Goal: Task Accomplishment & Management: Manage account settings

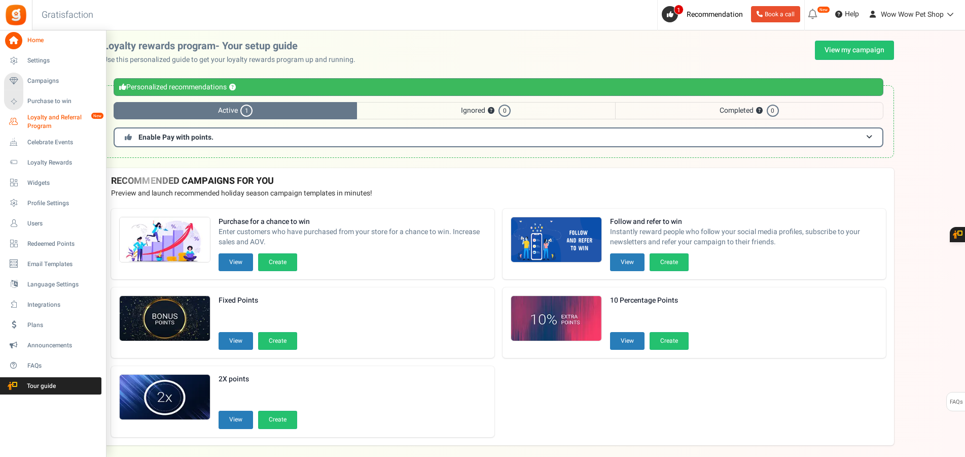
click at [53, 119] on span "Loyalty and Referral Program" at bounding box center [64, 121] width 74 height 17
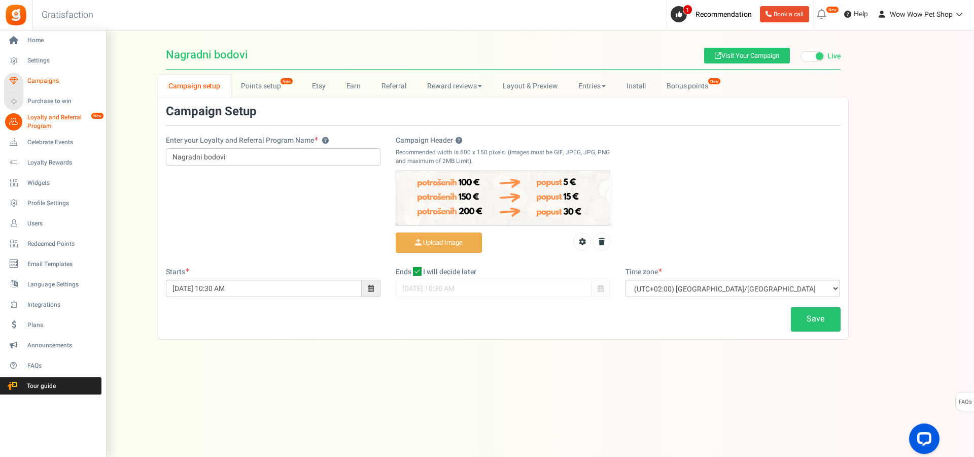
click at [40, 78] on span "Campaigns" at bounding box center [62, 81] width 71 height 9
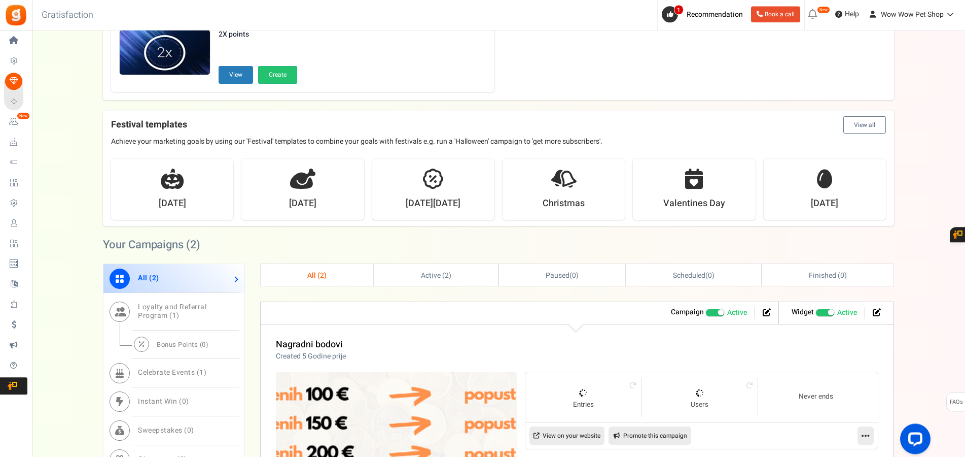
scroll to position [259, 0]
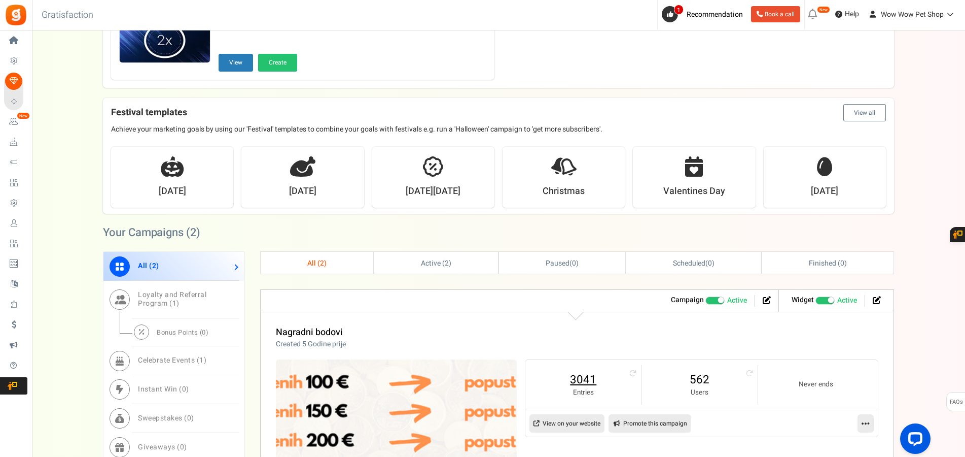
click at [586, 381] on link "3041" at bounding box center [583, 379] width 95 height 16
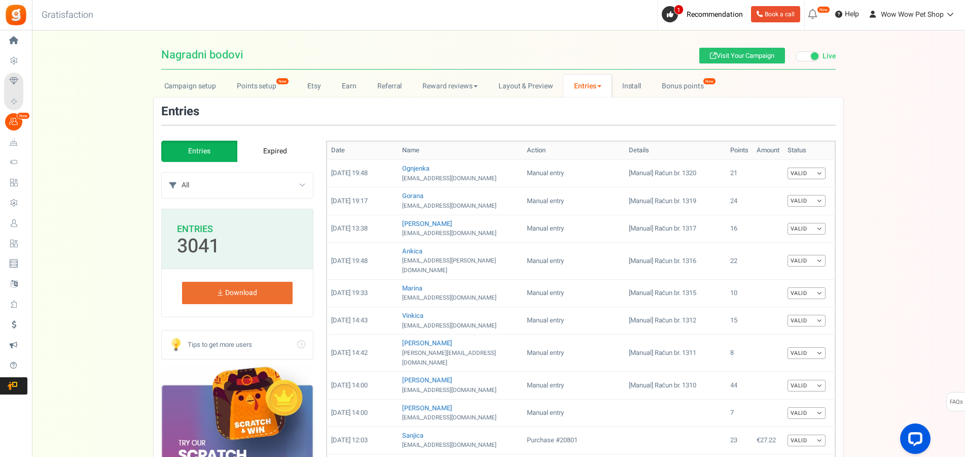
click at [182, 172] on select "All Manual entry Subscribe to our mailing list Pretplati se na našu listu promo…" at bounding box center [247, 184] width 131 height 25
select select "239632"
click option "Sudjeluj u našem poboljšanju" at bounding box center [0, 0] width 0 height 0
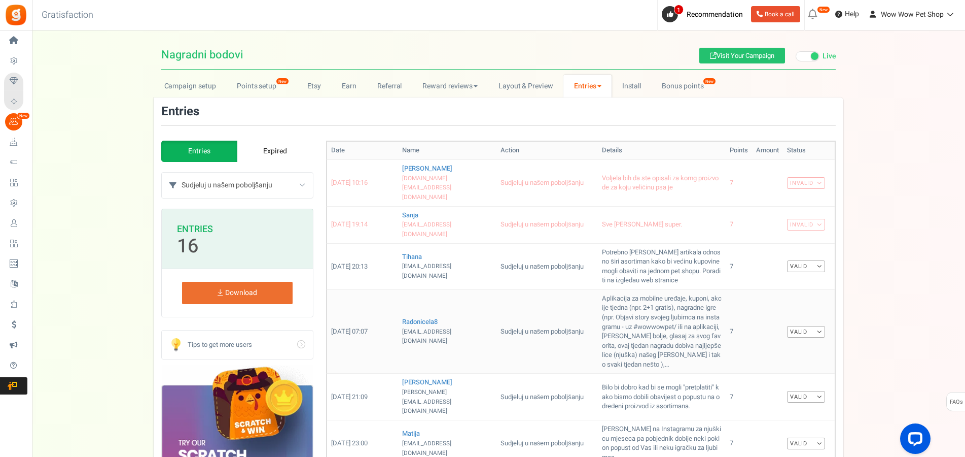
scroll to position [207, 0]
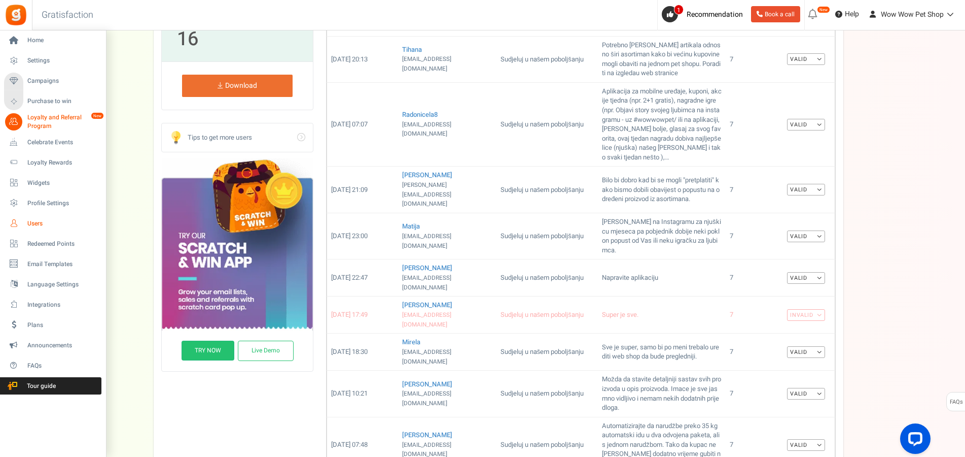
click at [44, 220] on span "Users" at bounding box center [62, 223] width 71 height 9
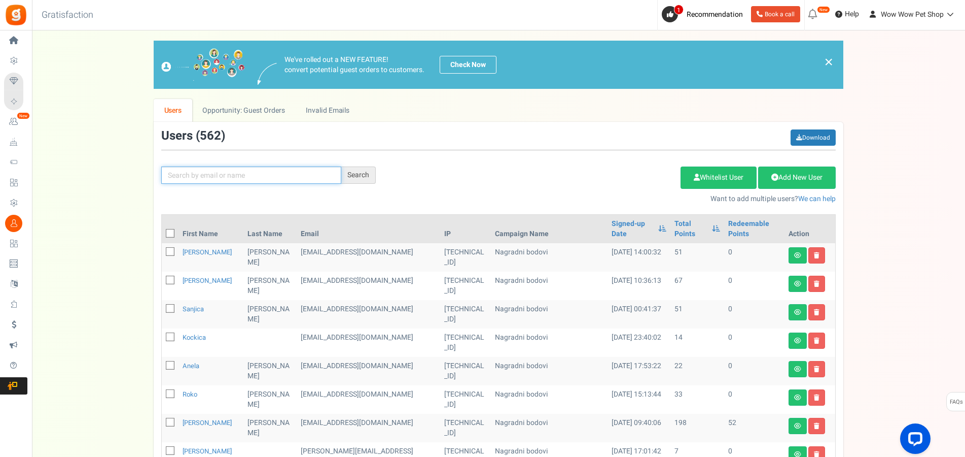
click at [311, 180] on input "text" at bounding box center [251, 174] width 180 height 17
type input "d"
type input "stojič"
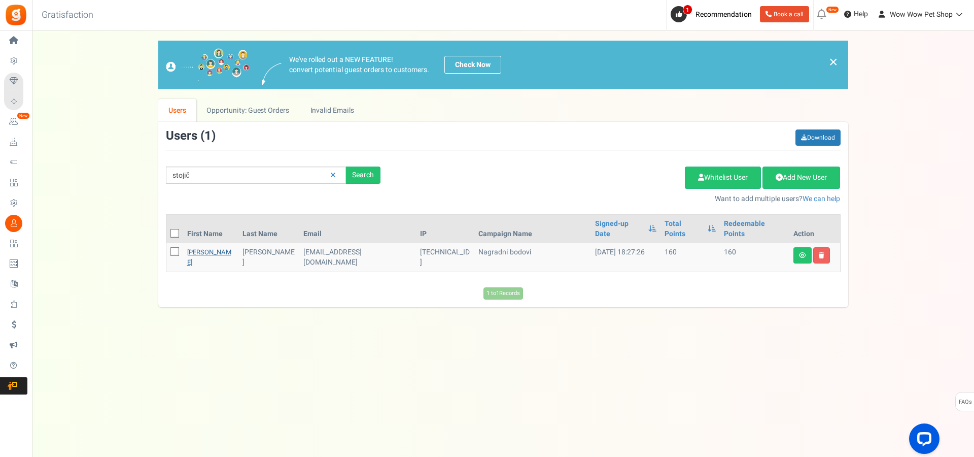
click at [195, 247] on link "[PERSON_NAME]" at bounding box center [209, 257] width 44 height 20
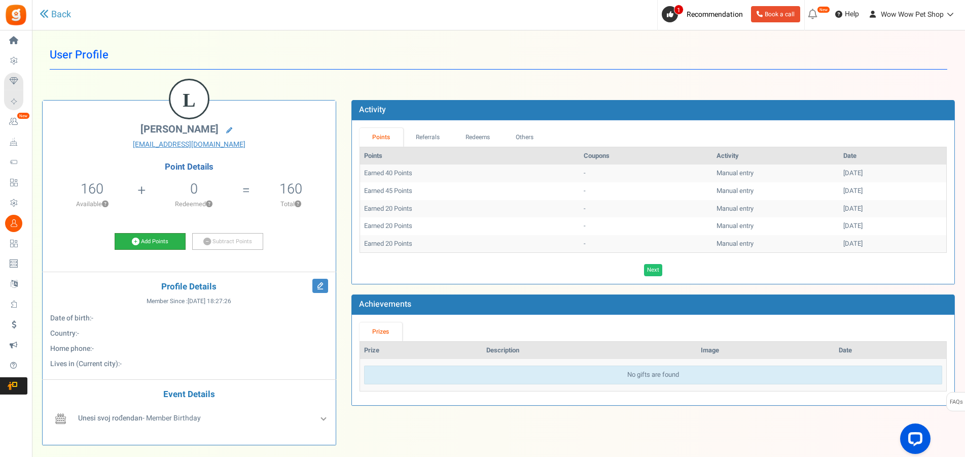
click at [145, 244] on link "Add Points" at bounding box center [150, 241] width 71 height 17
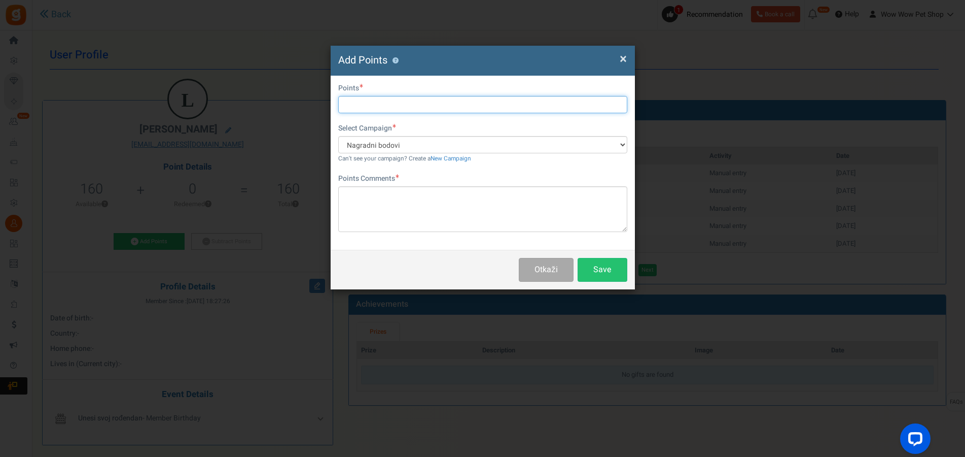
click at [480, 107] on input "text" at bounding box center [482, 104] width 289 height 17
type input "40"
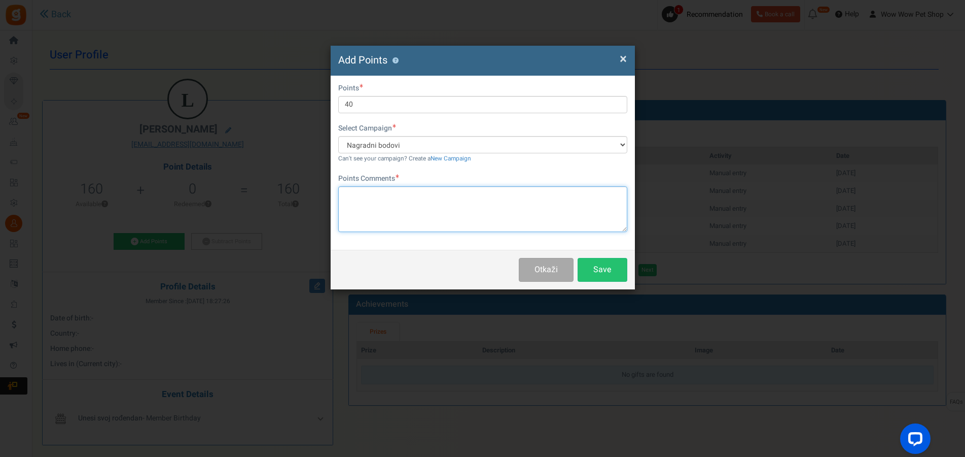
click at [471, 194] on textarea at bounding box center [482, 209] width 289 height 46
paste textarea "1321"
type textarea "Račun br. 1321"
click at [609, 273] on button "Save" at bounding box center [603, 270] width 50 height 24
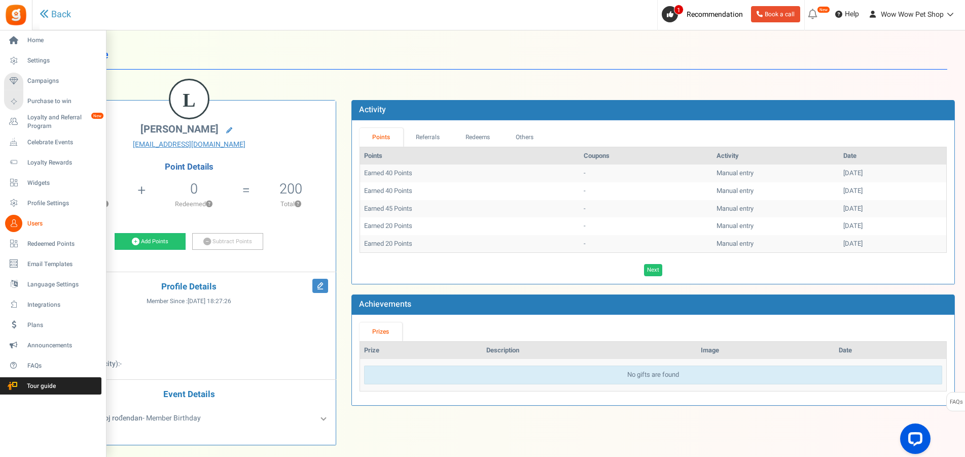
click at [24, 222] on link "Users" at bounding box center [52, 223] width 97 height 17
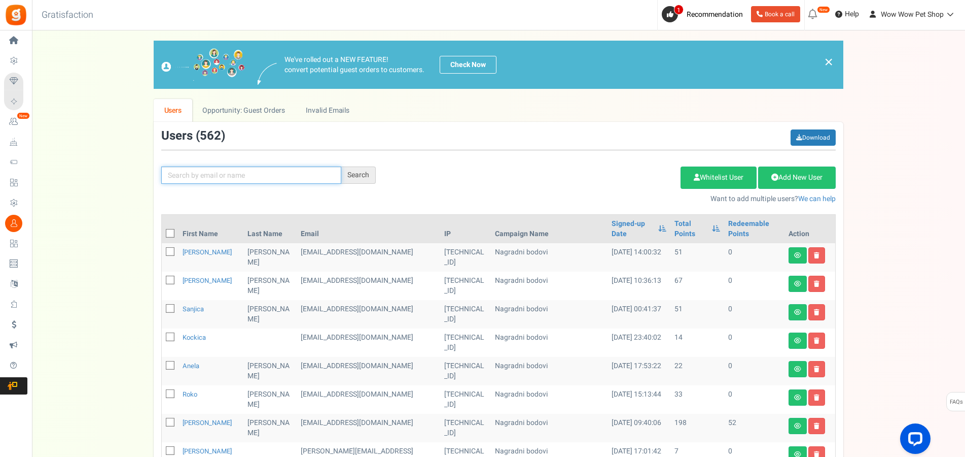
click at [224, 175] on input "text" at bounding box center [251, 174] width 180 height 17
type input "vidoše"
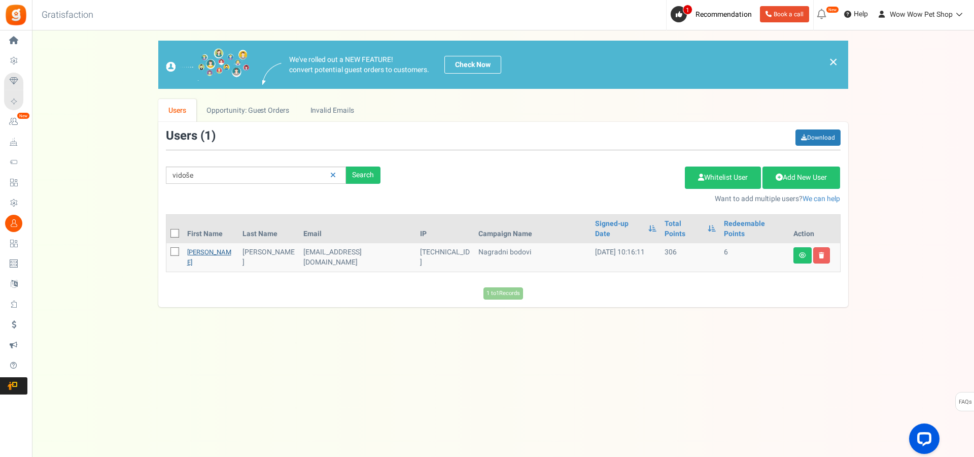
click at [197, 247] on link "[PERSON_NAME]" at bounding box center [209, 257] width 44 height 20
